Goal: Information Seeking & Learning: Check status

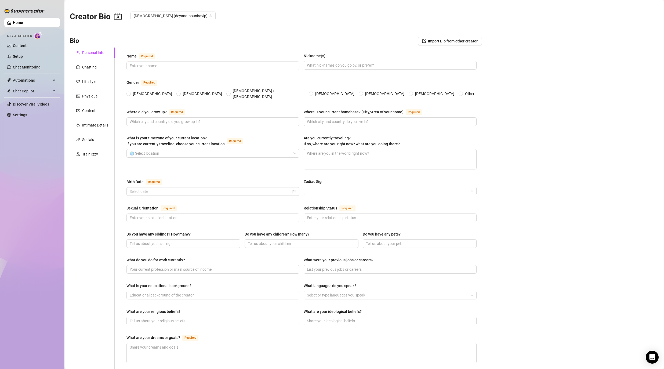
click at [576, 162] on main "Creator Bio Deyana (deyanamouniravip) Bio Import Bio from other creator Persona…" at bounding box center [363, 262] width 599 height 524
click at [25, 150] on div "Home Izzy AI Chatter Content Setup Chat Monitoring Automations Chat Copilot Dis…" at bounding box center [32, 182] width 56 height 364
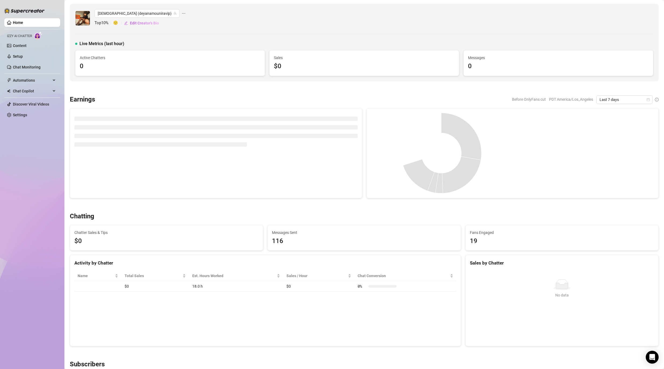
click at [44, 161] on div "Home Izzy AI Chatter Content Setup Chat Monitoring Automations Chat Copilot Dis…" at bounding box center [32, 182] width 56 height 364
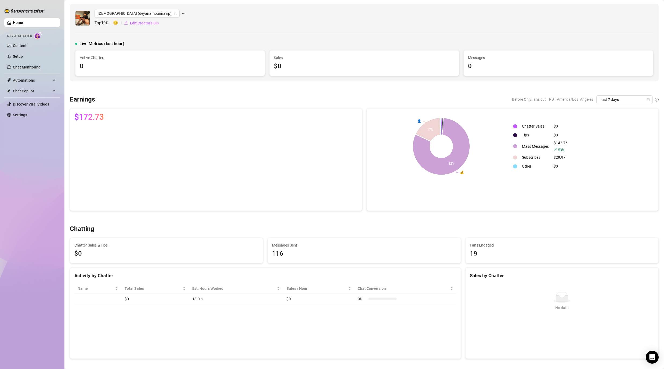
click at [652, 35] on div "Deyana (deyanamouniravip) Top 10 % 🙂 Edit Creator's Bio Live Metrics (last hour…" at bounding box center [364, 43] width 588 height 78
click at [173, 14] on icon "team" at bounding box center [174, 13] width 3 height 3
click at [197, 11] on div "[DEMOGRAPHIC_DATA] (deyanamouniravip) Top 10 % 🙂 Edit Creator's Bio" at bounding box center [364, 18] width 578 height 18
click at [235, 220] on div at bounding box center [364, 217] width 588 height 5
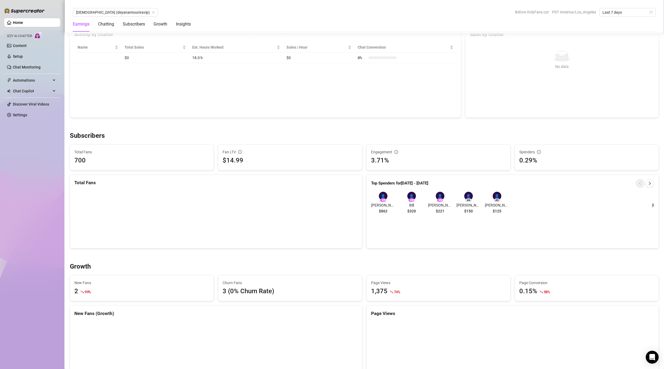
scroll to position [242, 0]
click at [601, 235] on div "Top Spenders for [DATE] - [DATE] 👤 # 1 [PERSON_NAME] $862 👤 # 2 Bill $320 👤 # 3…" at bounding box center [512, 211] width 292 height 74
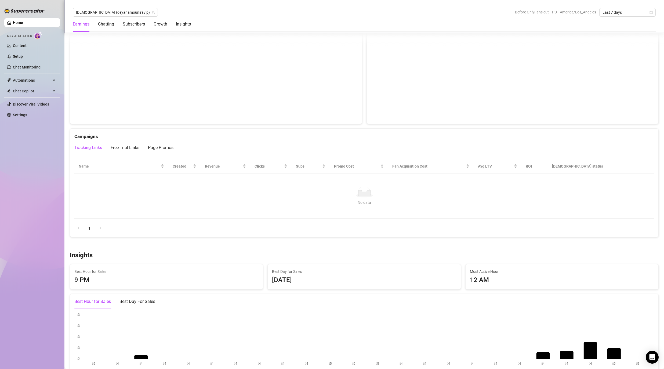
scroll to position [537, 0]
click at [601, 235] on div "Name Created Revenue Clicks Subs Promo Cost Fan Acquisition Cost Avg LTV ROI Sc…" at bounding box center [364, 195] width 588 height 82
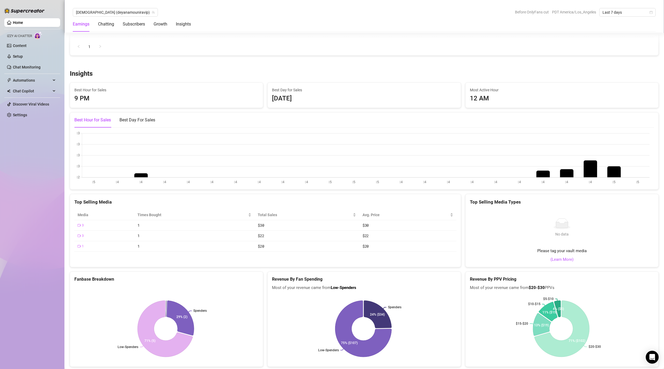
scroll to position [725, 0]
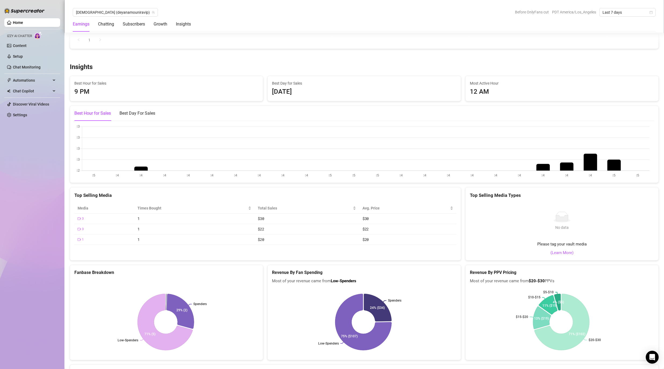
click at [21, 185] on div "Home Izzy AI Chatter Content Setup Chat Monitoring Automations Chat Copilot Dis…" at bounding box center [32, 182] width 56 height 364
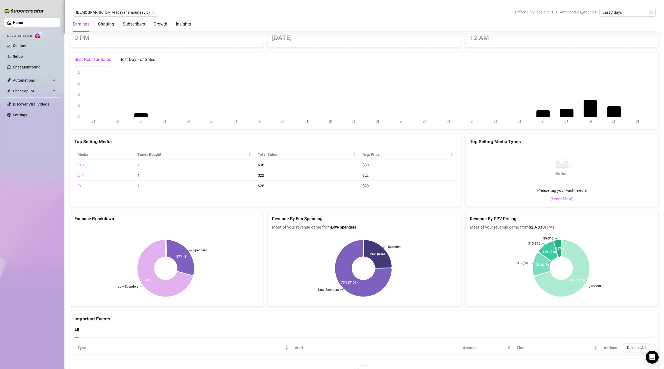
scroll to position [825, 0]
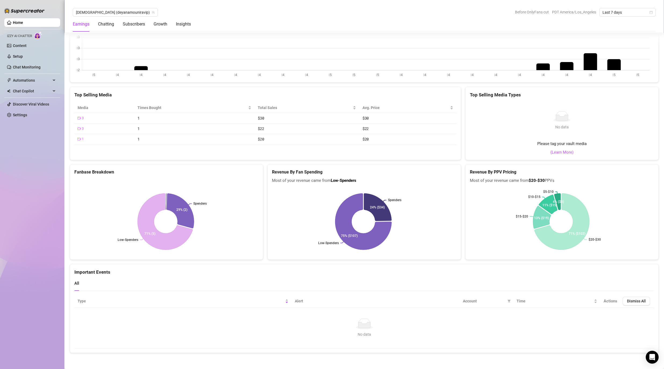
click at [424, 53] on canvas at bounding box center [361, 51] width 575 height 54
click at [276, 121] on td "$30" at bounding box center [306, 118] width 105 height 10
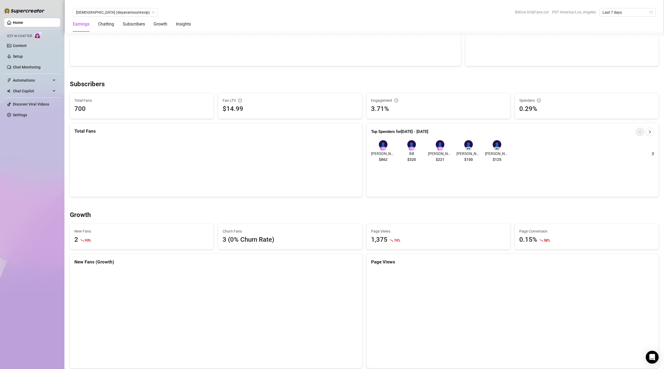
scroll to position [288, 0]
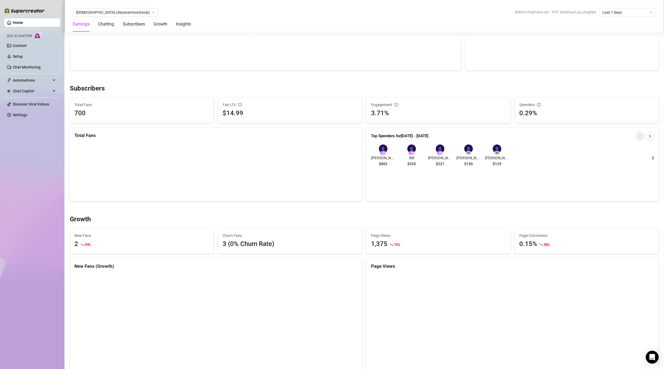
click at [276, 121] on div "Fan LTV $14.99" at bounding box center [289, 109] width 143 height 25
click at [404, 83] on div "Deyana (deyanamouniravip) Top 10 % 🙂 Edit Creator's Bio Live Metrics (last hour…" at bounding box center [364, 303] width 588 height 1174
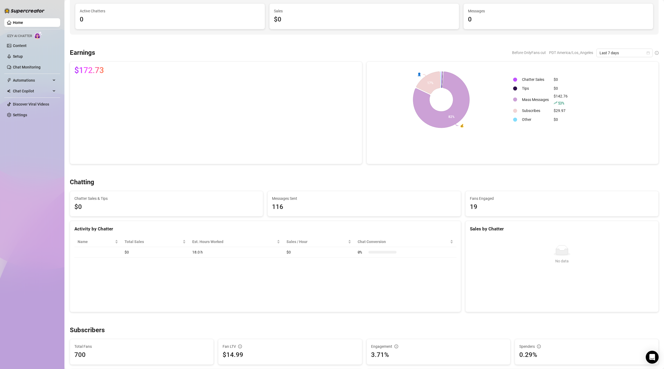
scroll to position [0, 0]
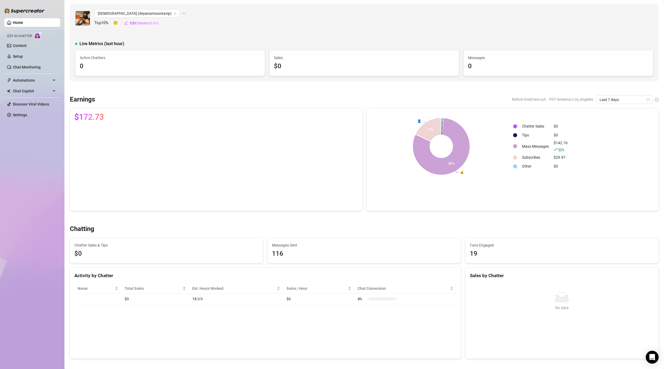
click at [509, 23] on div "[DEMOGRAPHIC_DATA] (deyanamouniravip) Top 10 % 🙂 Edit Creator's Bio" at bounding box center [364, 18] width 578 height 18
click at [16, 46] on link "Content" at bounding box center [20, 45] width 14 height 4
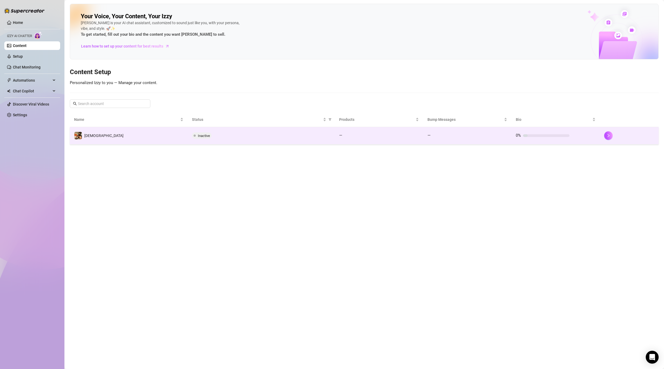
click at [119, 135] on td "[DEMOGRAPHIC_DATA]" at bounding box center [129, 135] width 118 height 17
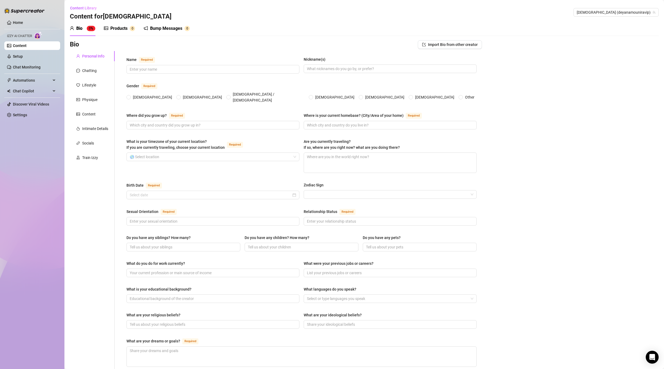
click at [13, 45] on link "Content" at bounding box center [20, 45] width 14 height 4
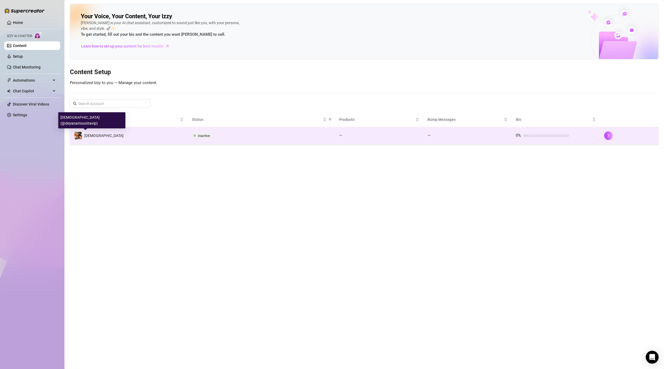
click at [94, 139] on div "[DEMOGRAPHIC_DATA]" at bounding box center [98, 135] width 49 height 8
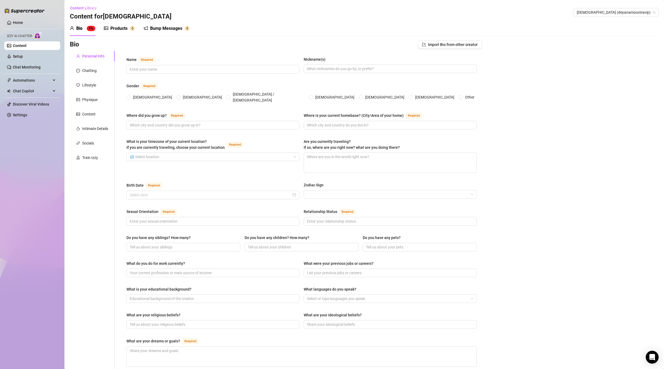
click at [48, 143] on div "Home Izzy AI Chatter Content Setup Chat Monitoring Automations Chat Copilot Dis…" at bounding box center [32, 182] width 56 height 364
click at [87, 110] on div "Content" at bounding box center [92, 114] width 45 height 10
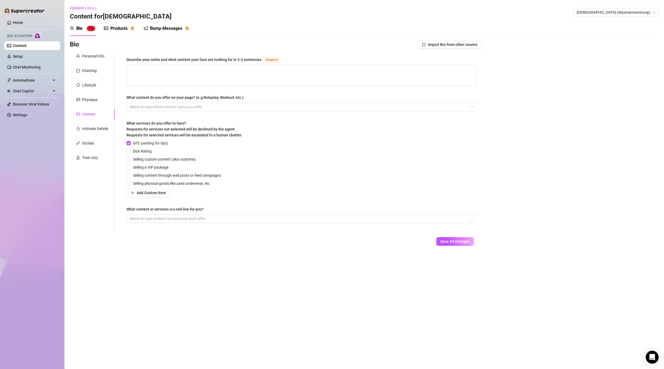
click at [14, 143] on div "Home Izzy AI Chatter Content Setup Chat Monitoring Automations Chat Copilot Dis…" at bounding box center [32, 182] width 56 height 364
click at [126, 28] on div "Products" at bounding box center [118, 28] width 17 height 6
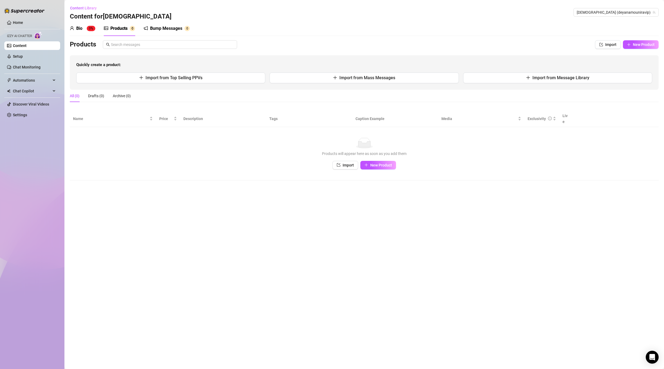
click at [47, 160] on div "Home Izzy AI Chatter Content Setup Chat Monitoring Automations Chat Copilot Dis…" at bounding box center [32, 182] width 56 height 364
click at [27, 116] on link "Settings" at bounding box center [20, 115] width 14 height 4
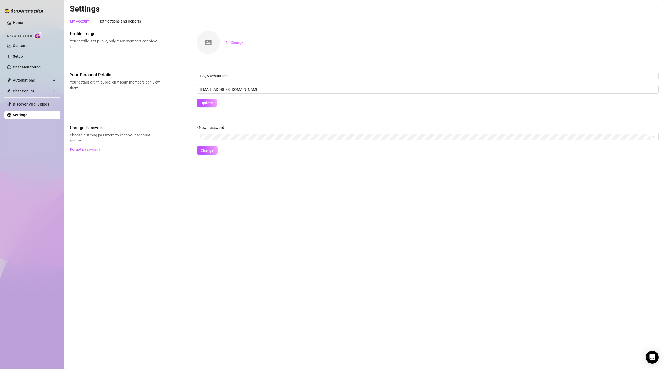
click at [36, 127] on div "Home Izzy AI Chatter Content Setup Chat Monitoring Automations Chat Copilot Dis…" at bounding box center [32, 182] width 56 height 364
click at [23, 54] on link "Setup" at bounding box center [18, 56] width 10 height 4
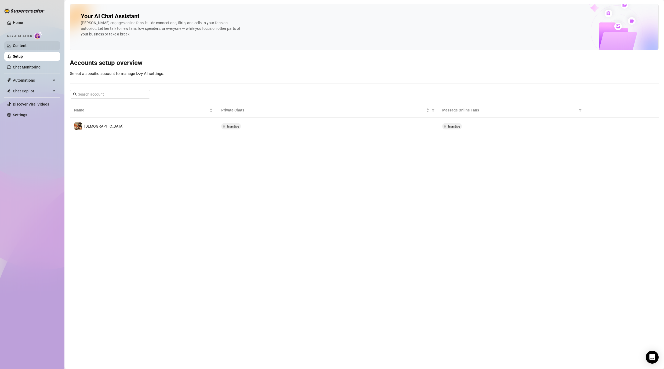
click at [27, 47] on link "Content" at bounding box center [20, 45] width 14 height 4
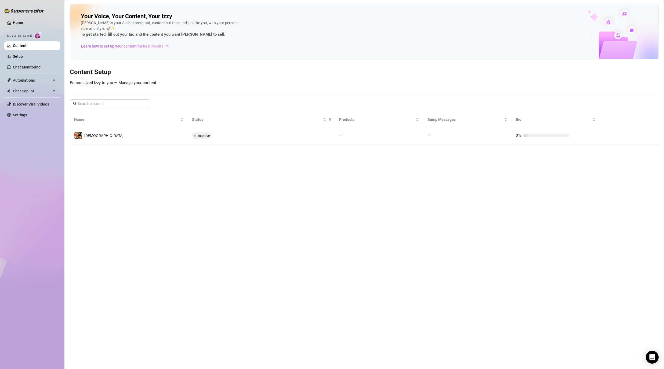
click at [172, 65] on div "Your Voice, Your Content, Your [PERSON_NAME] is your AI chat assistant, customi…" at bounding box center [364, 74] width 588 height 141
click at [23, 22] on link "Home" at bounding box center [18, 22] width 10 height 4
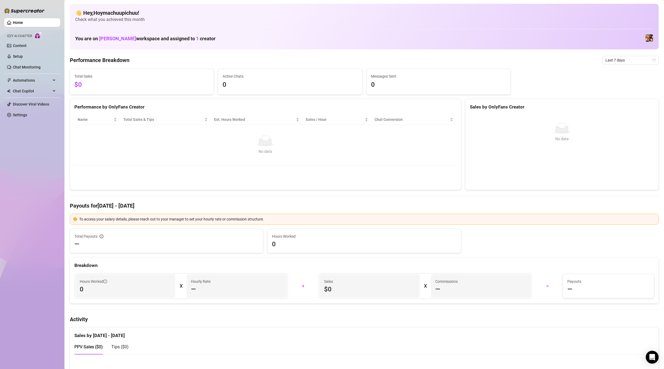
click at [271, 30] on div "👋 Hey, Hoymachuupichuu ! Check what you achieved this month You are on [PERSON_…" at bounding box center [364, 27] width 588 height 46
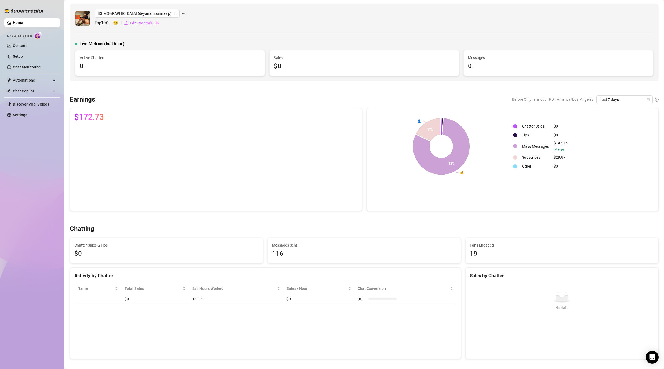
click at [70, 118] on div "$172.73" at bounding box center [216, 159] width 297 height 103
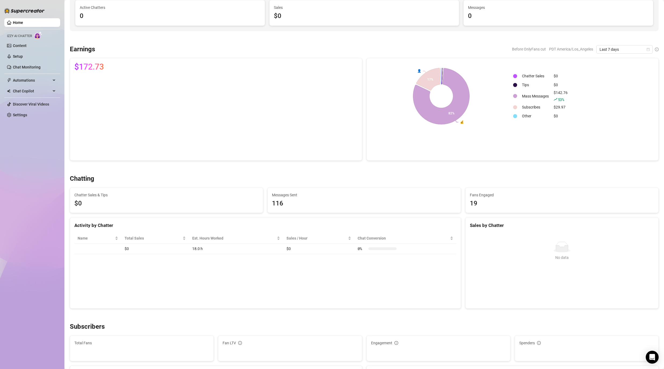
scroll to position [81, 0]
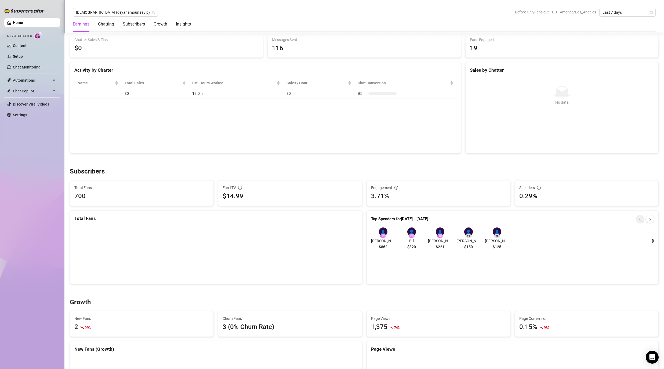
scroll to position [215, 0]
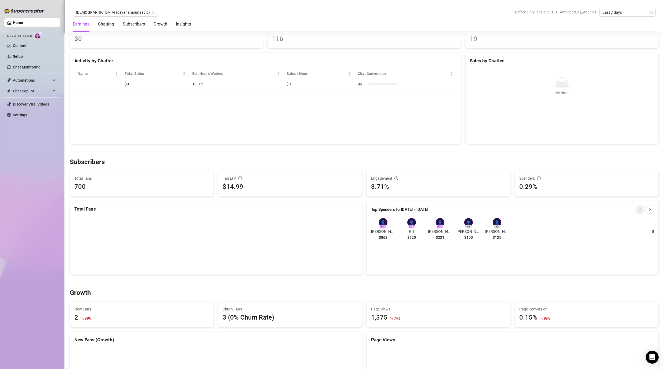
click at [555, 144] on div "No data No data" at bounding box center [561, 103] width 193 height 79
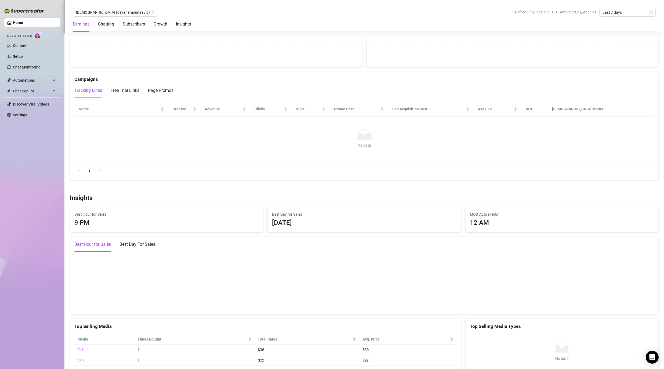
scroll to position [617, 0]
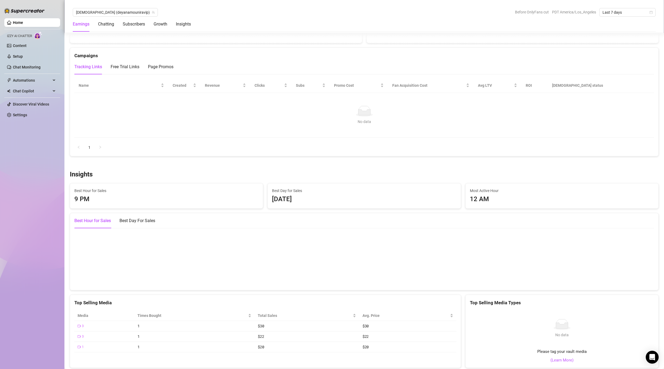
click at [511, 170] on div "Insights" at bounding box center [364, 174] width 588 height 9
click at [236, 172] on div "Insights" at bounding box center [364, 174] width 588 height 9
click at [488, 171] on div "Insights" at bounding box center [364, 174] width 588 height 9
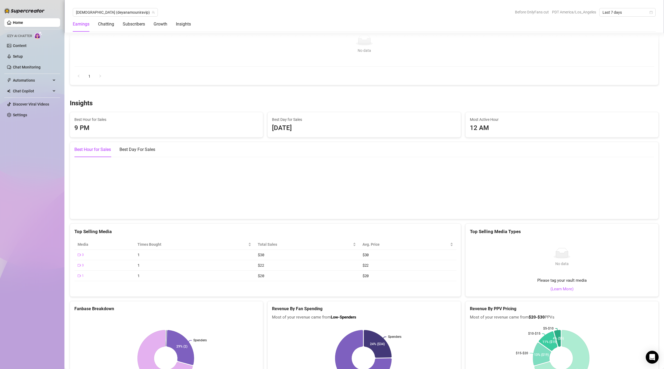
scroll to position [698, 0]
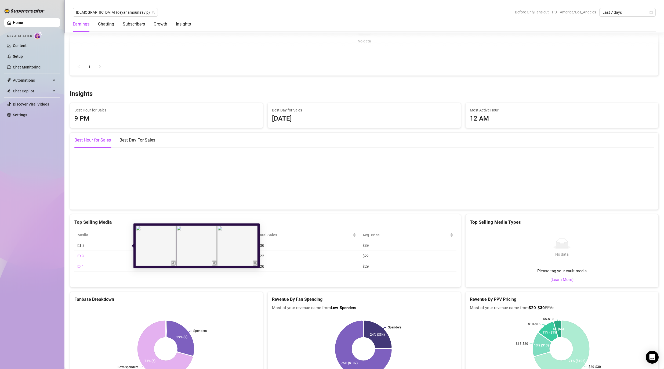
click at [168, 253] on img at bounding box center [156, 245] width 40 height 40
click at [80, 245] on icon "video-camera" at bounding box center [80, 245] width 4 height 4
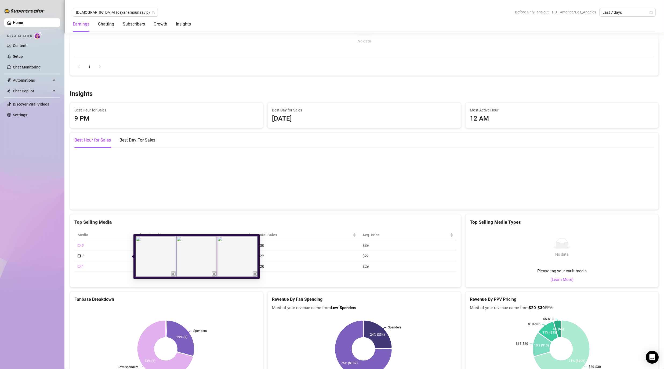
click at [81, 256] on div "3" at bounding box center [81, 256] width 7 height 6
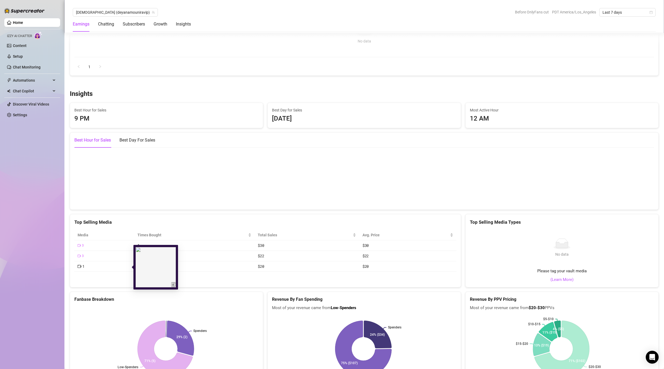
click at [156, 273] on img at bounding box center [156, 267] width 40 height 40
click at [228, 220] on div "Top Selling Media" at bounding box center [265, 221] width 382 height 7
click at [463, 252] on div "Top Selling Media Types No data No data Please tag your vault media (Learn More)" at bounding box center [562, 250] width 198 height 73
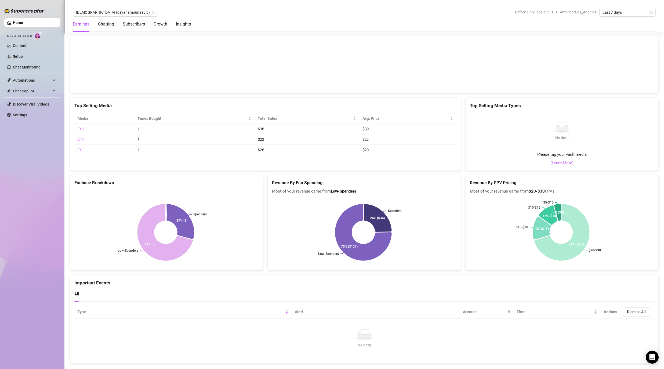
scroll to position [825, 0]
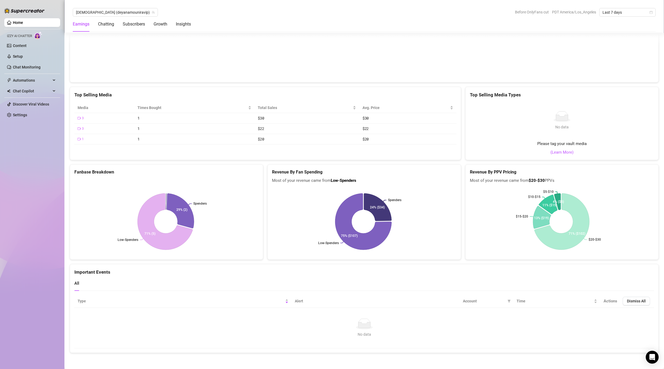
click at [463, 149] on div "Top Selling Media Types No data No data Please tag your vault media (Learn More)" at bounding box center [562, 123] width 198 height 73
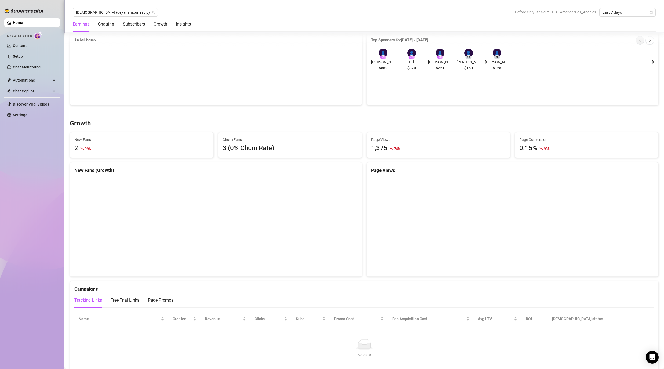
scroll to position [369, 0]
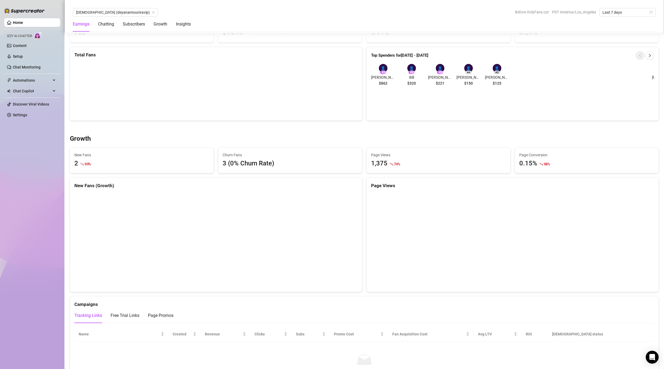
click at [460, 149] on div "Page Views 1,375 74 %" at bounding box center [438, 160] width 143 height 25
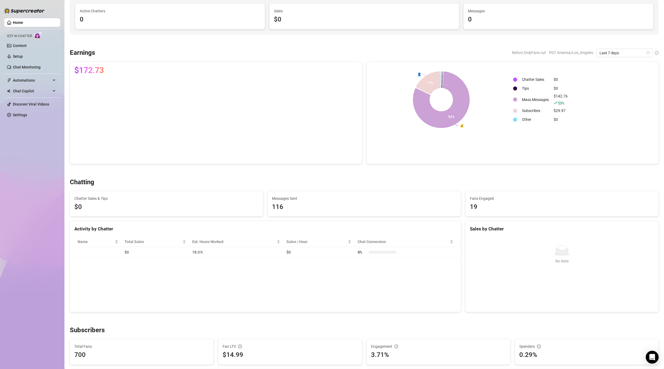
scroll to position [0, 0]
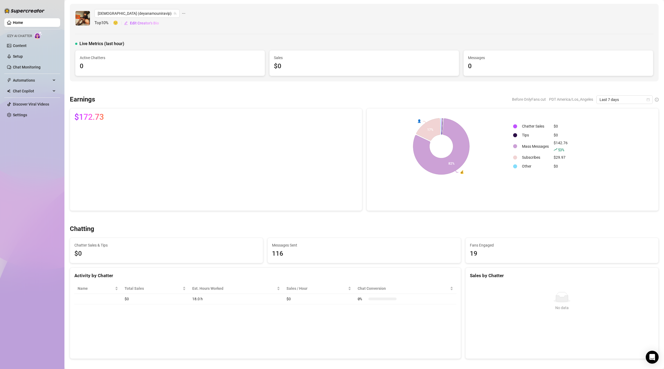
click at [509, 26] on div "[DEMOGRAPHIC_DATA] (deyanamouniravip) Top 10 % 🙂 Edit Creator's Bio" at bounding box center [364, 18] width 578 height 18
click at [182, 13] on icon "ellipsis" at bounding box center [184, 14] width 4 height 4
click at [181, 32] on link "Go to OnlyFans" at bounding box center [177, 33] width 26 height 4
